Goal: Task Accomplishment & Management: Manage account settings

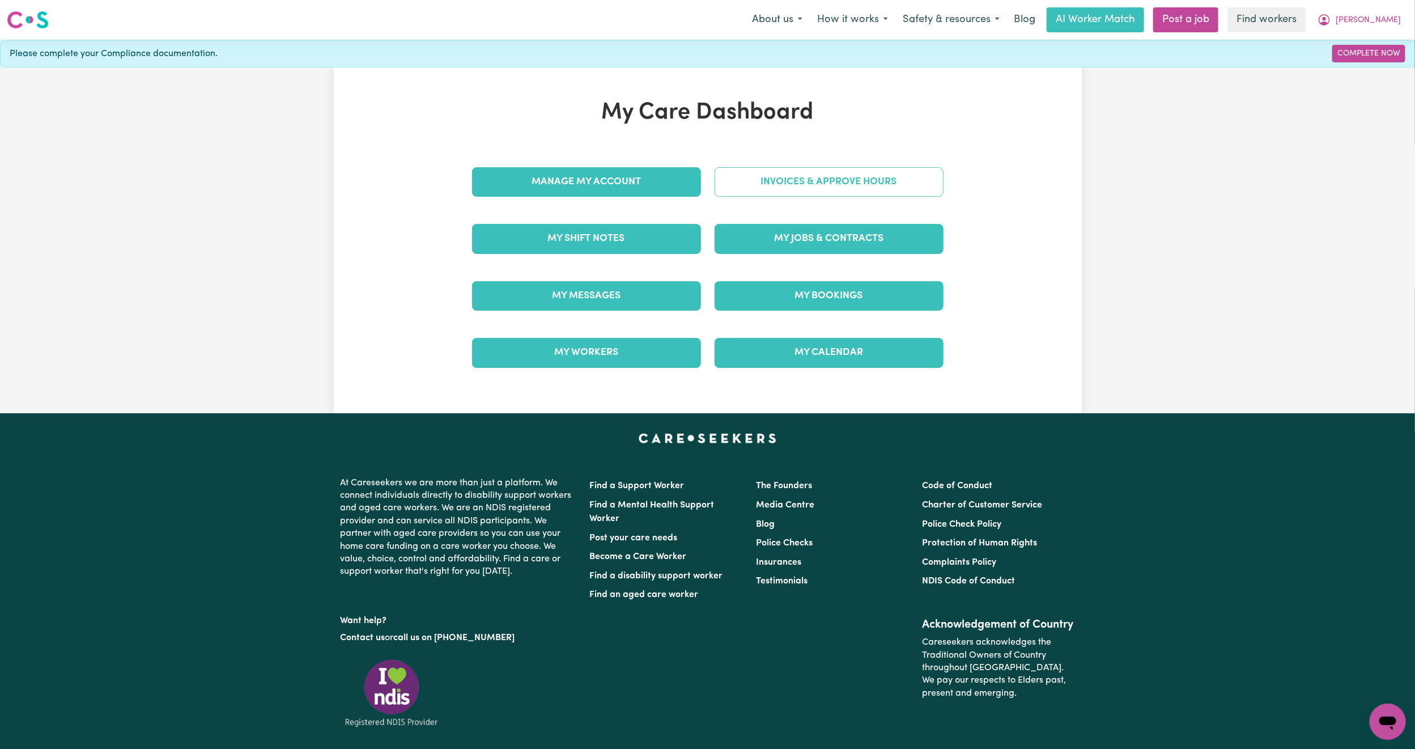
click at [830, 184] on link "Invoices & Approve Hours" at bounding box center [829, 181] width 229 height 29
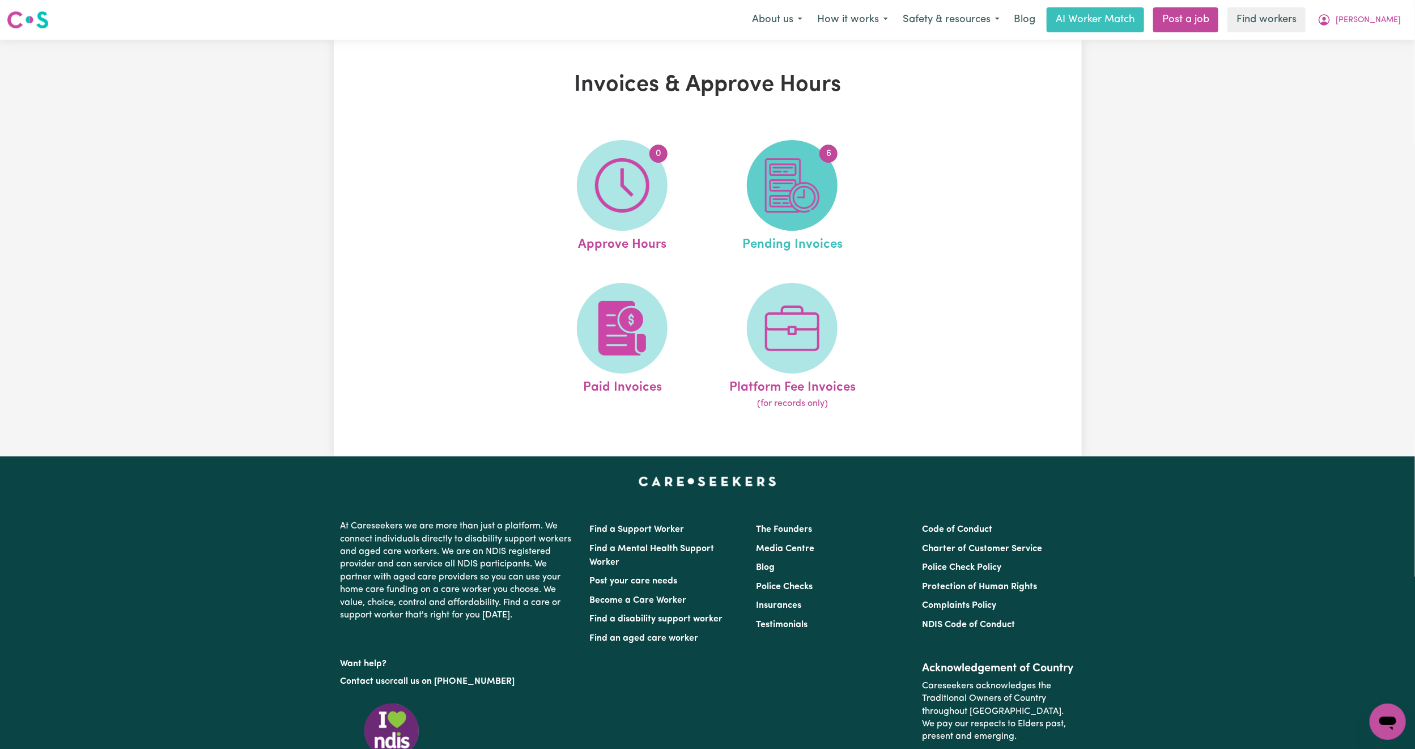
click at [772, 188] on img at bounding box center [792, 185] width 54 height 54
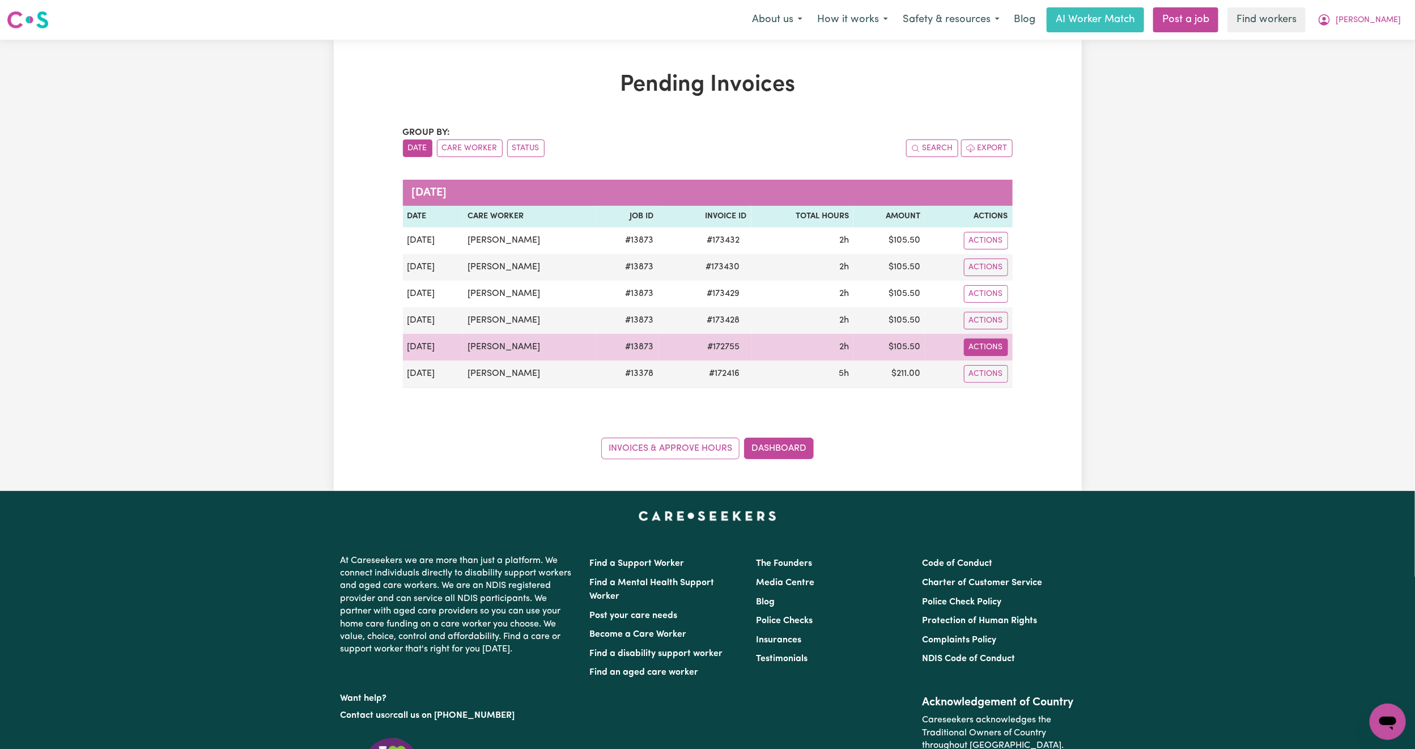
click at [977, 347] on button "Actions" at bounding box center [986, 347] width 44 height 18
click at [1005, 369] on link "Download Invoice" at bounding box center [1019, 374] width 104 height 23
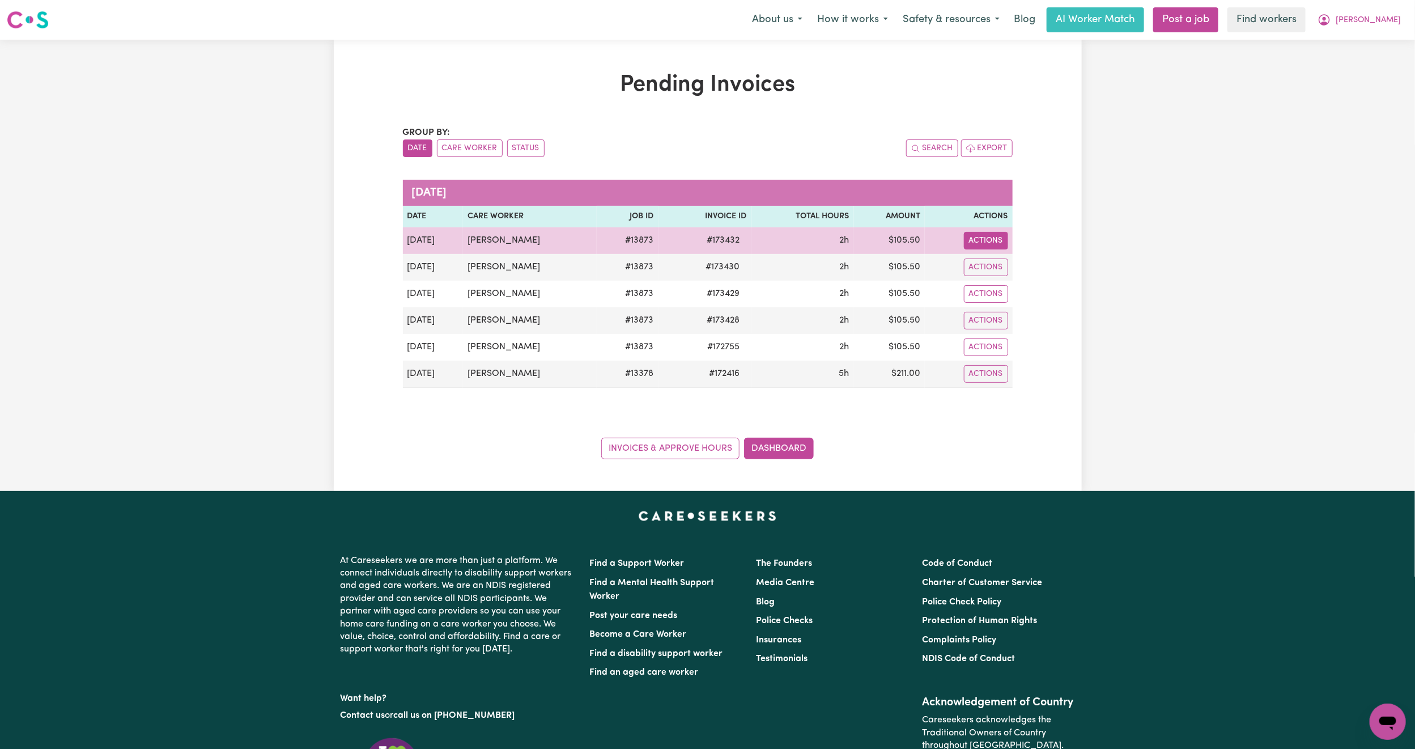
click at [978, 240] on button "Actions" at bounding box center [986, 241] width 44 height 18
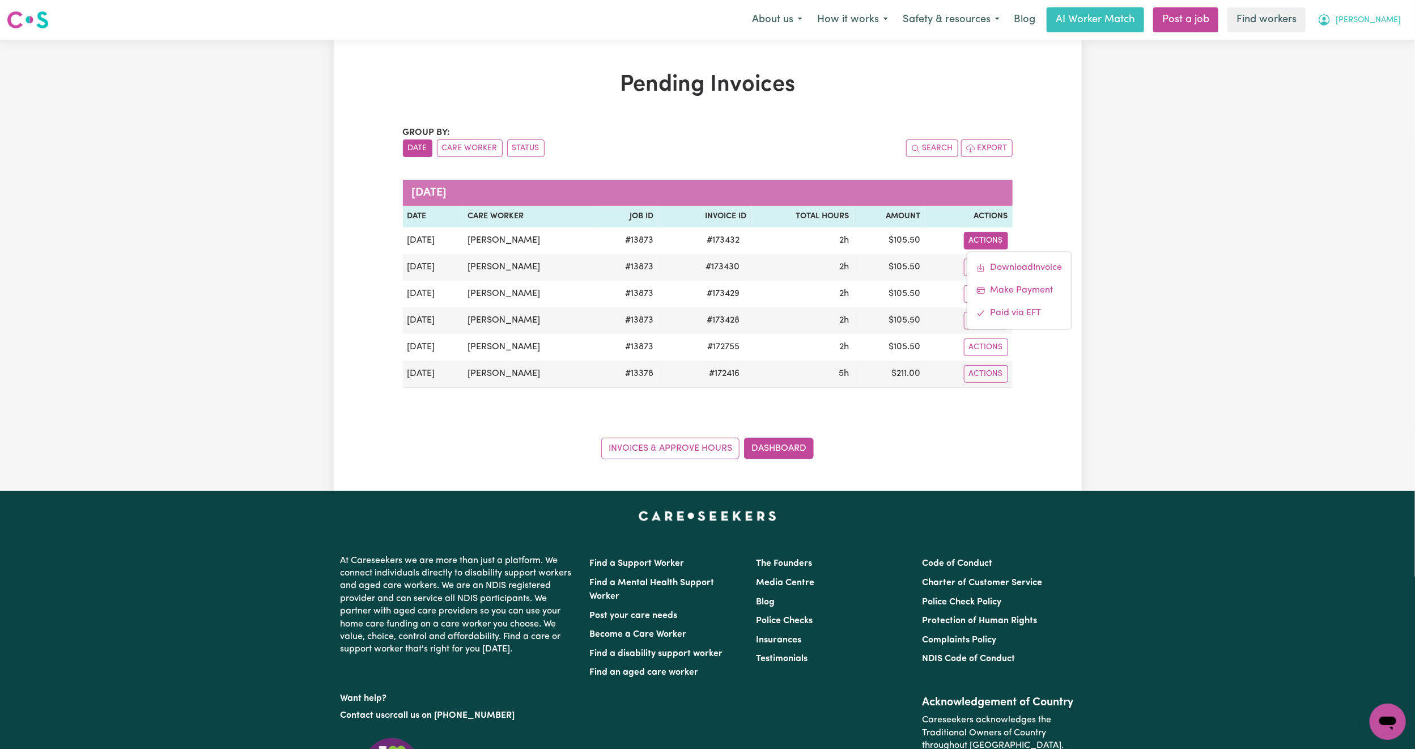
click at [1395, 23] on span "[PERSON_NAME]" at bounding box center [1368, 20] width 65 height 12
click at [1375, 60] on link "Logout" at bounding box center [1363, 65] width 90 height 22
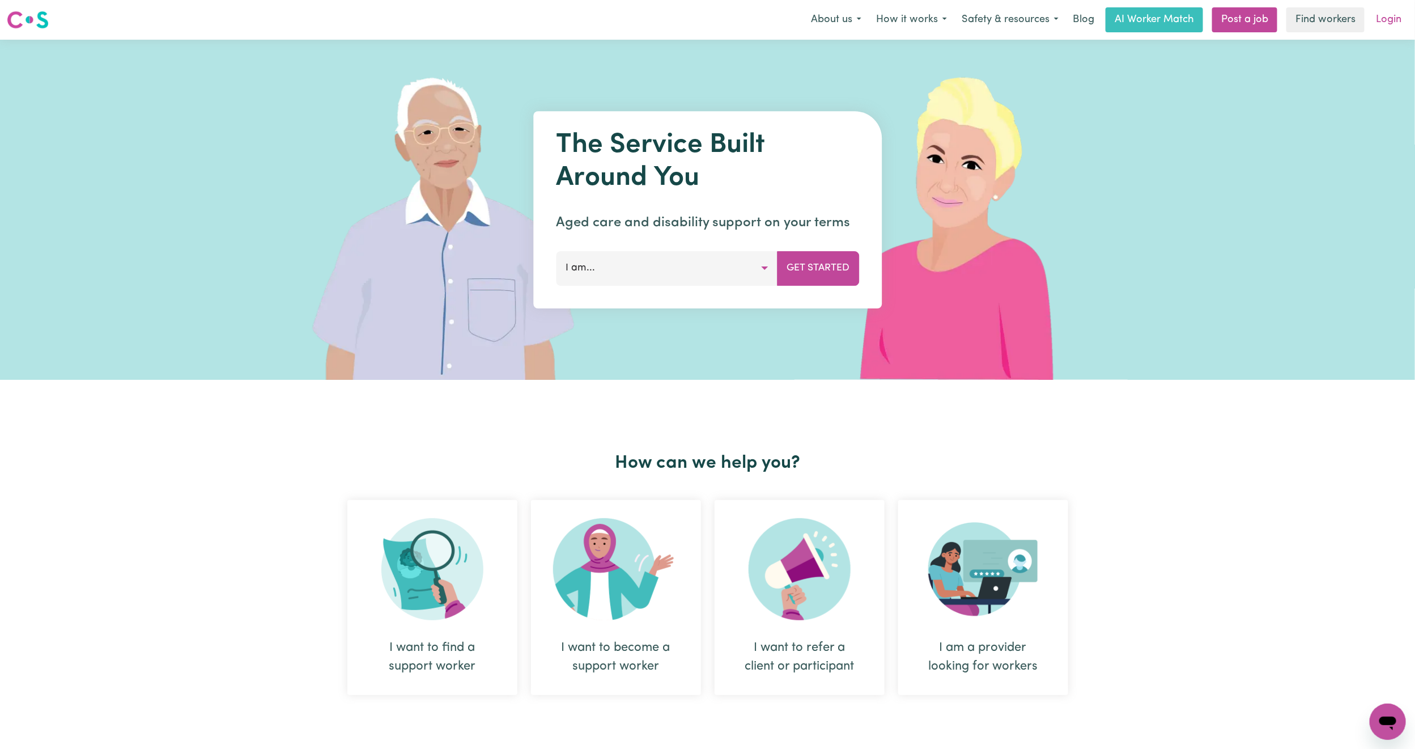
click at [1389, 22] on link "Login" at bounding box center [1388, 19] width 39 height 25
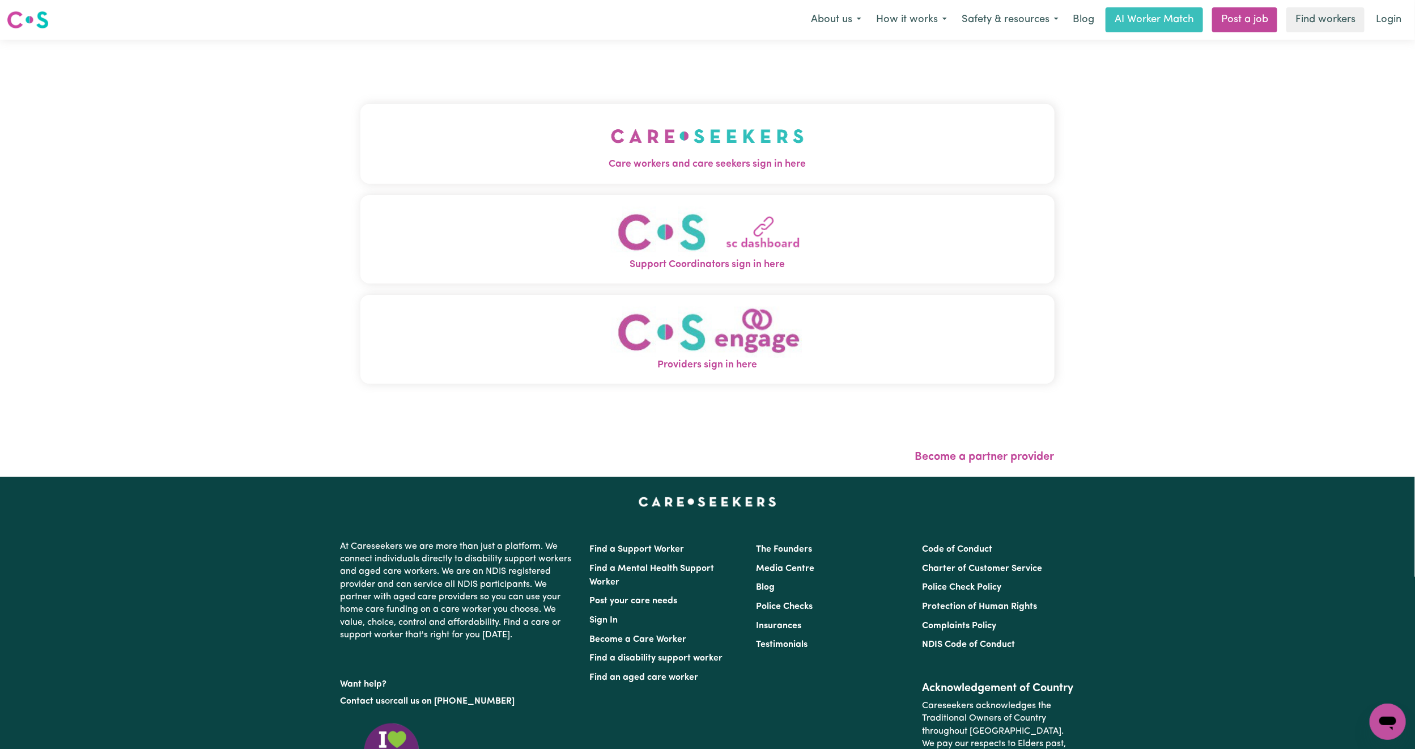
click at [749, 151] on button "Care workers and care seekers sign in here" at bounding box center [707, 143] width 694 height 79
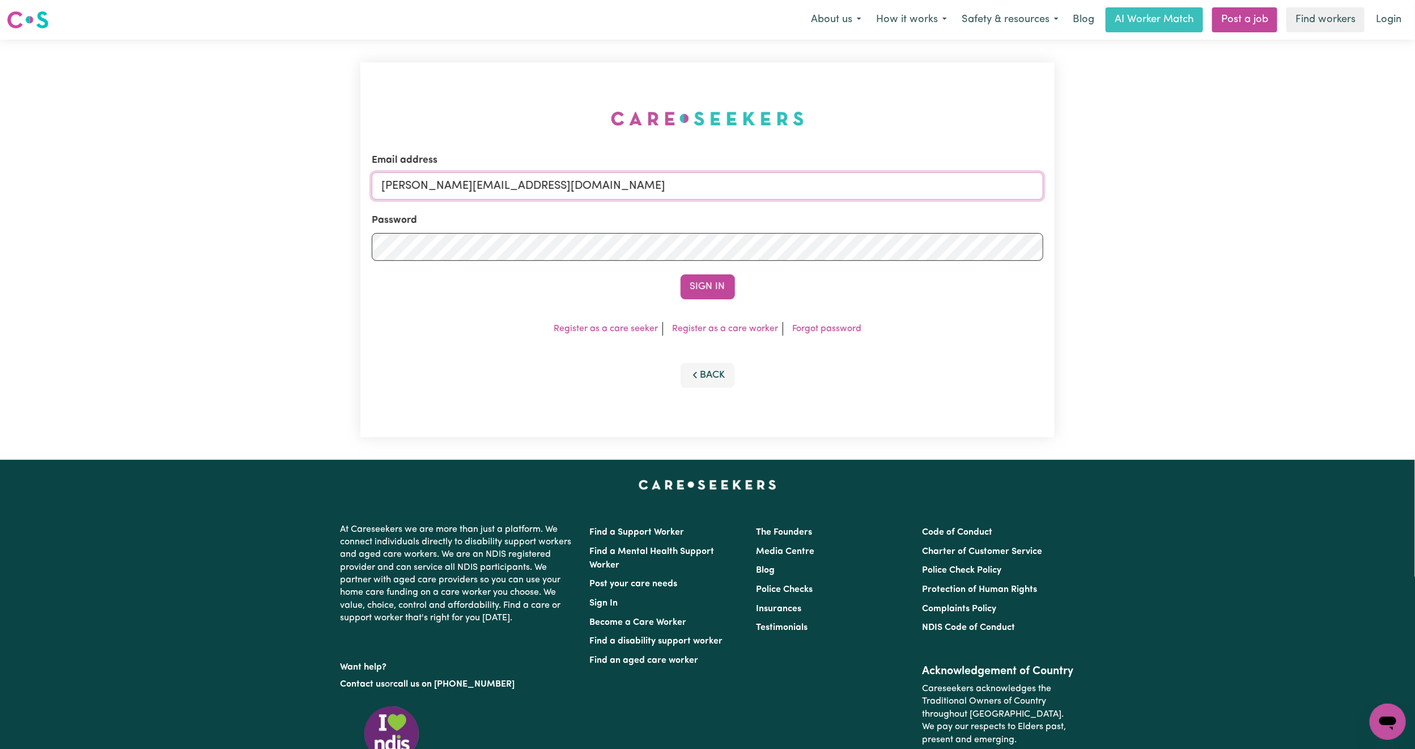
click at [481, 179] on input "[PERSON_NAME][EMAIL_ADDRESS][DOMAIN_NAME]" at bounding box center [707, 185] width 671 height 27
drag, startPoint x: 439, startPoint y: 184, endPoint x: 763, endPoint y: 224, distance: 327.2
click at [763, 224] on form "Email address [EMAIL_ADDRESS][PERSON_NAME][DOMAIN_NAME] Password Sign In" at bounding box center [707, 226] width 671 height 146
type input "superuser~[EMAIL_ADDRESS][DOMAIN_NAME]"
click at [689, 271] on form "Email address superuser~[EMAIL_ADDRESS][DOMAIN_NAME] Password Sign In" at bounding box center [707, 226] width 671 height 146
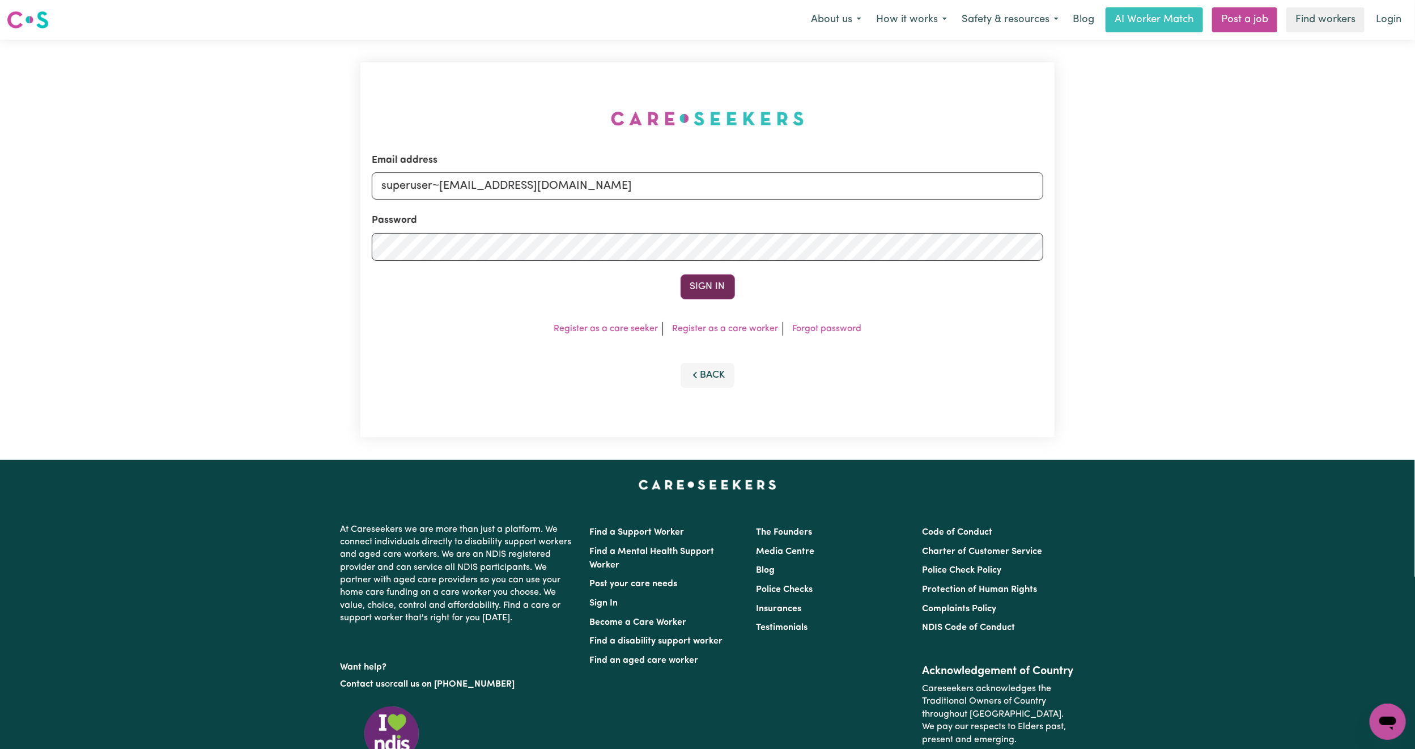
click at [688, 284] on button "Sign In" at bounding box center [708, 286] width 54 height 25
